Goal: Transaction & Acquisition: Purchase product/service

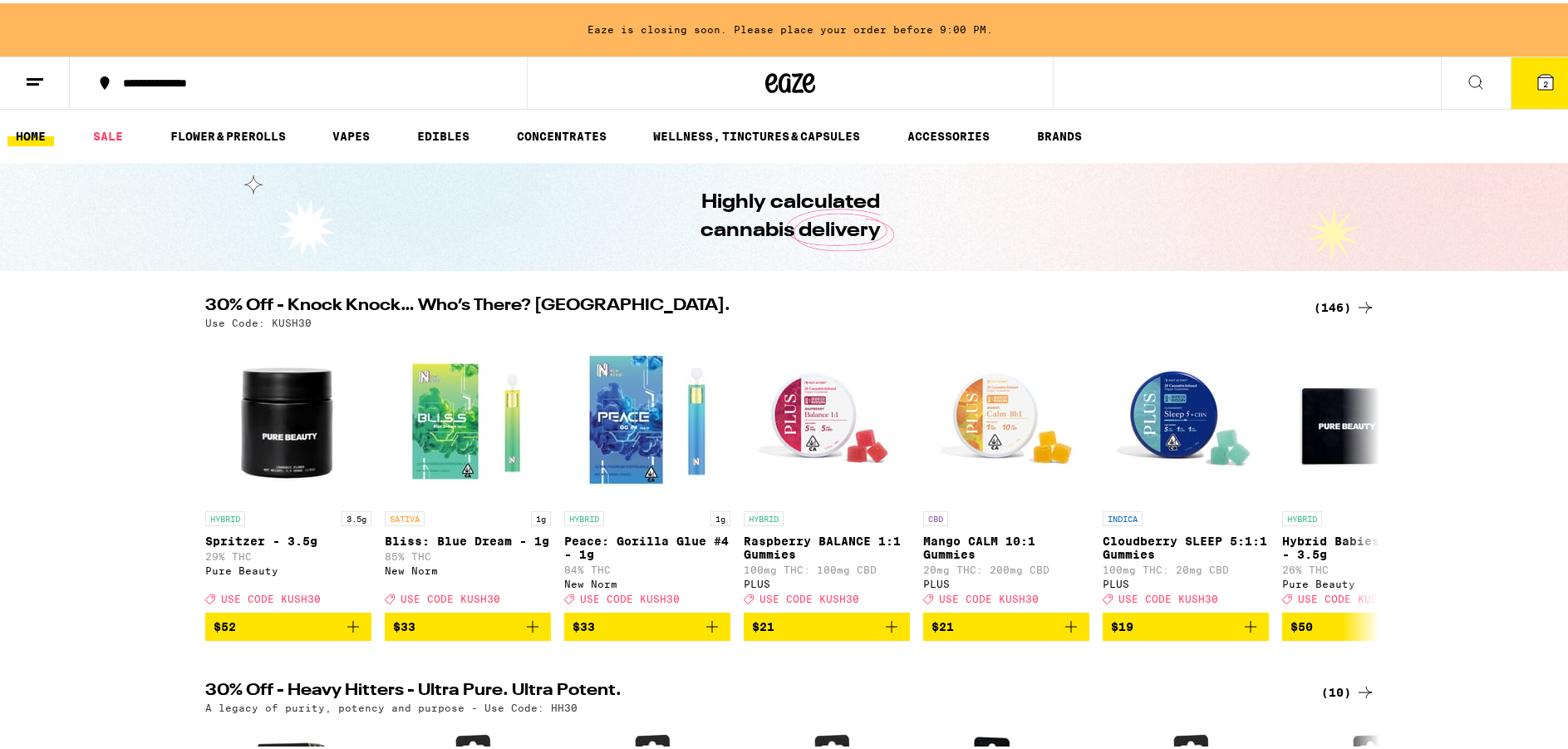
click at [1322, 304] on div "(146)" at bounding box center [1345, 304] width 62 height 20
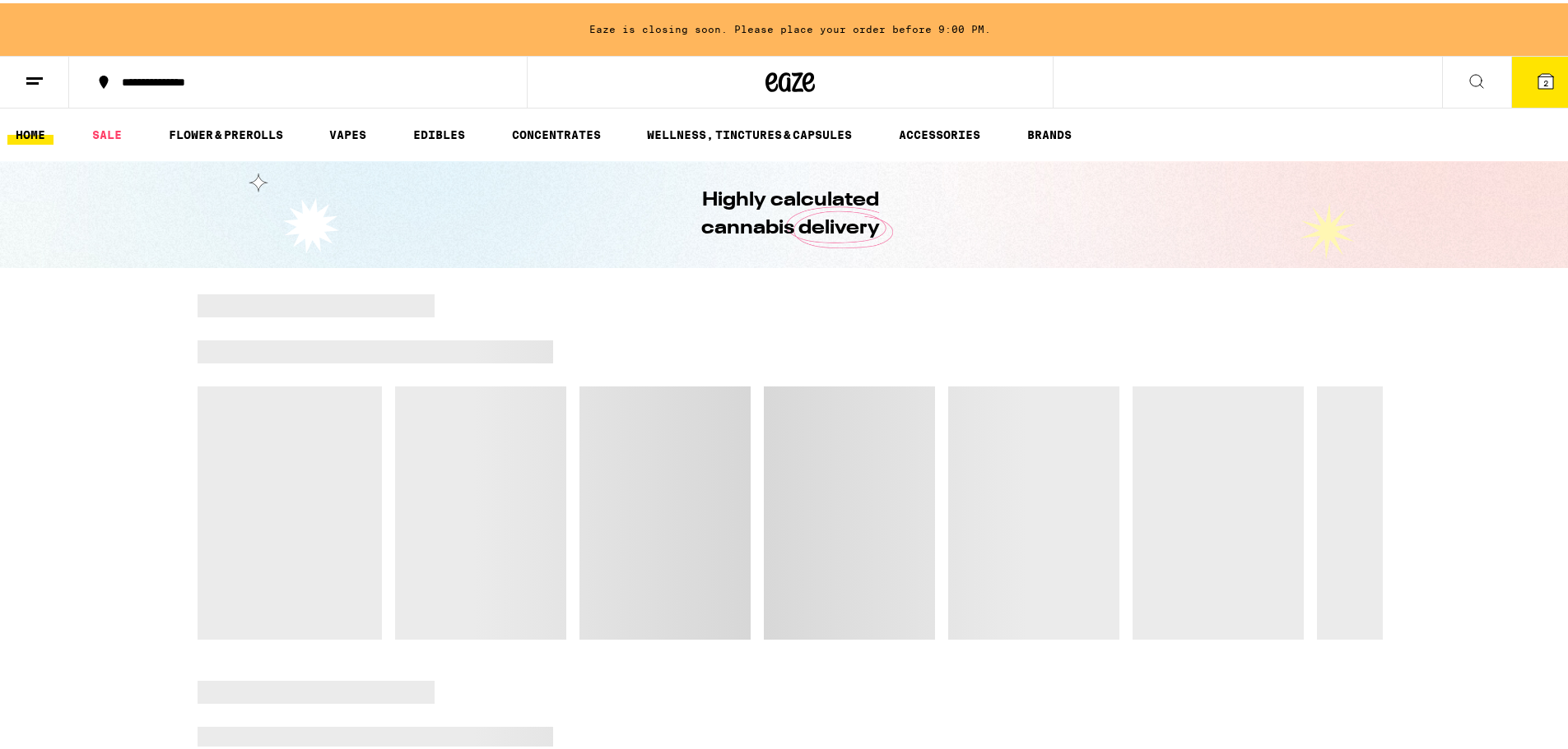
click at [1540, 72] on icon at bounding box center [1545, 78] width 20 height 20
